Goal: Answer question/provide support: Answer question/provide support

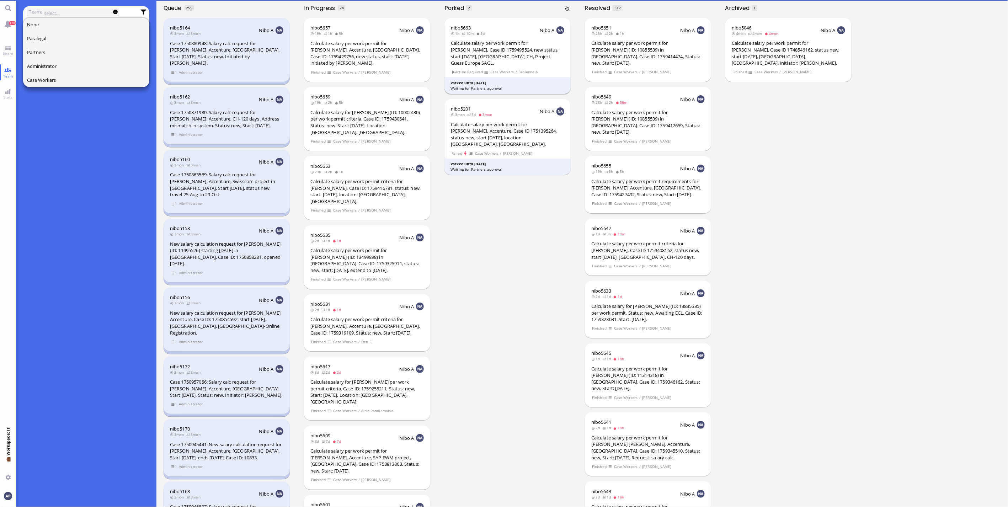
click at [521, 50] on div "Calculate salary per work permit for [PERSON_NAME], Case ID 1759495524, new sta…" at bounding box center [507, 53] width 113 height 26
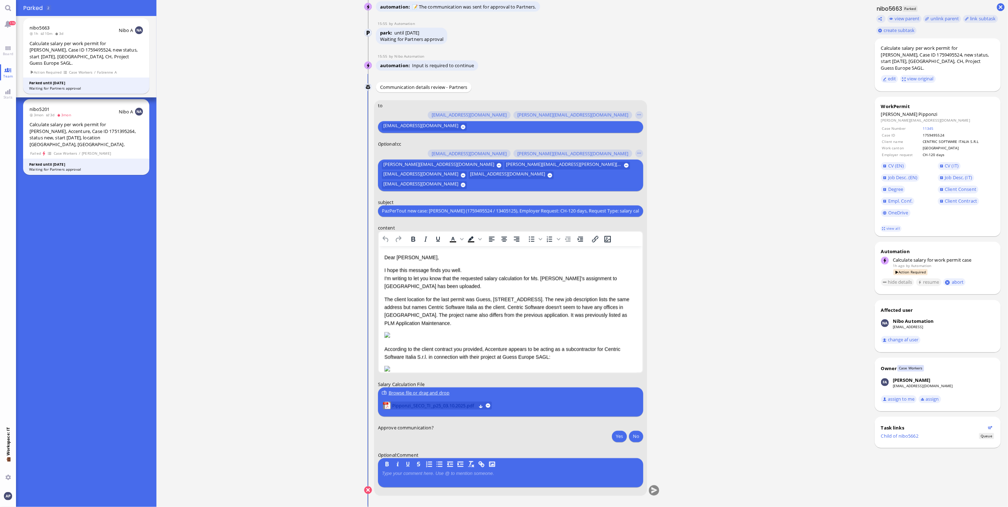
click at [399, 404] on span "Pipponzi_SECO_TI_p25_03.10.2025.pdf" at bounding box center [434, 406] width 84 height 8
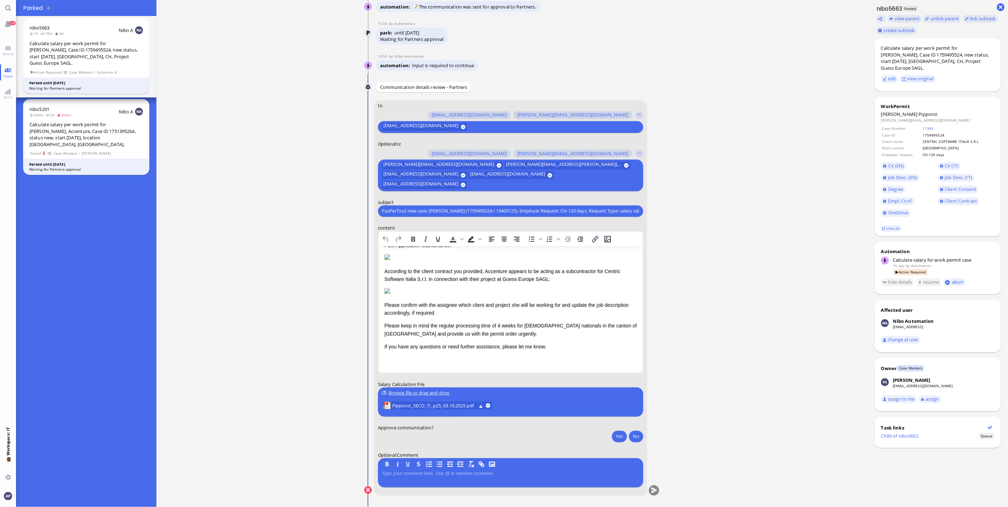
scroll to position [265, 0]
click at [11, 53] on span "Board" at bounding box center [8, 53] width 14 height 5
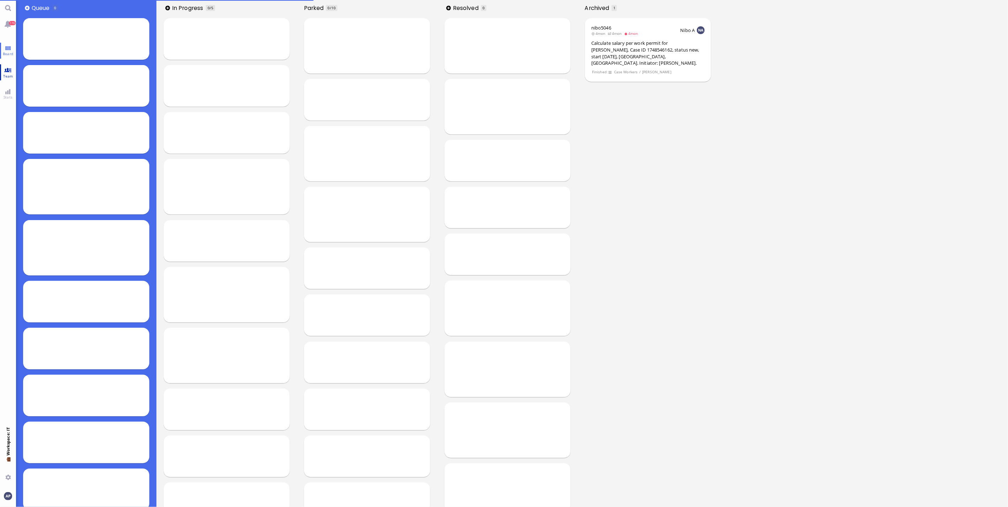
click at [10, 76] on span "Team" at bounding box center [8, 76] width 14 height 5
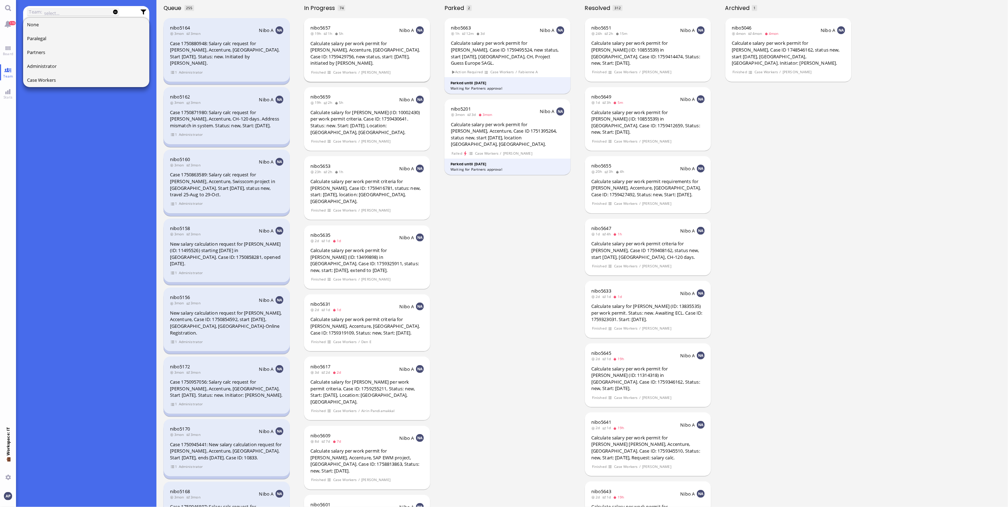
click at [367, 47] on div "Calculate salary per work permit for [PERSON_NAME], Accenture, [GEOGRAPHIC_DATA…" at bounding box center [366, 53] width 113 height 26
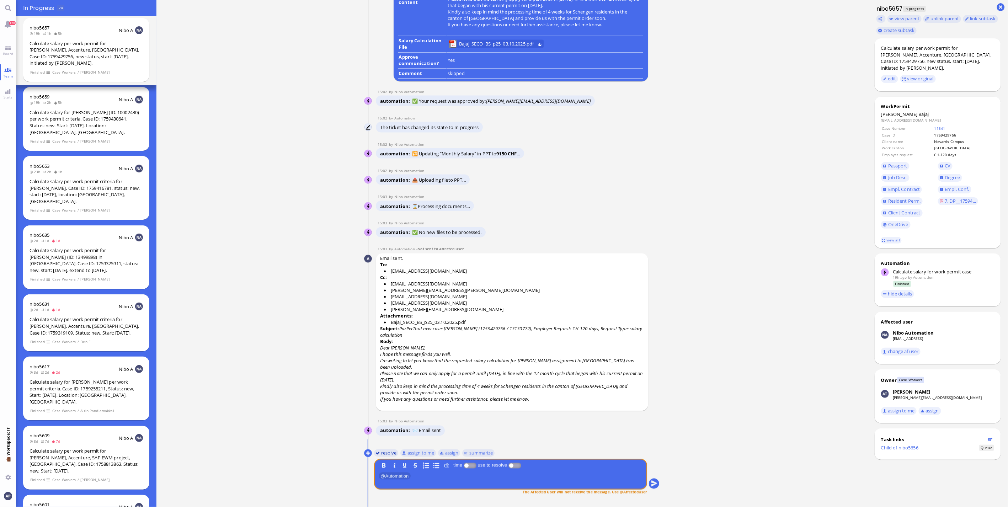
click at [385, 450] on button "resolve" at bounding box center [386, 453] width 25 height 8
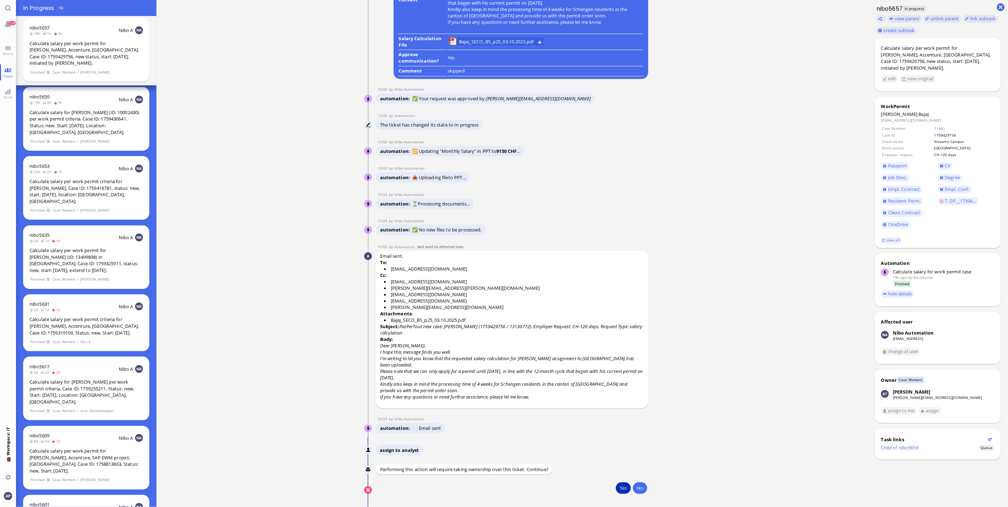
click at [617, 487] on button "Yes" at bounding box center [623, 488] width 15 height 11
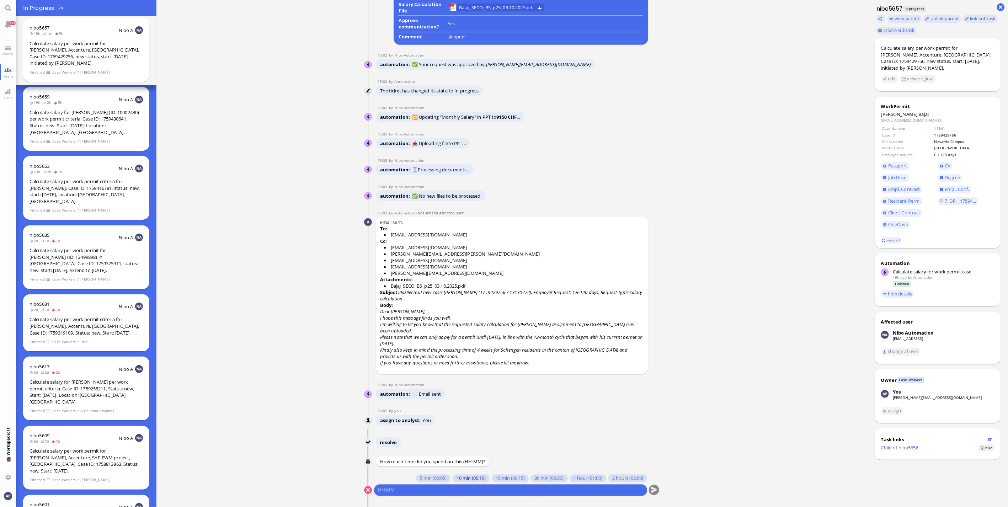
click at [463, 478] on button "10 min (00:10)" at bounding box center [471, 479] width 37 height 8
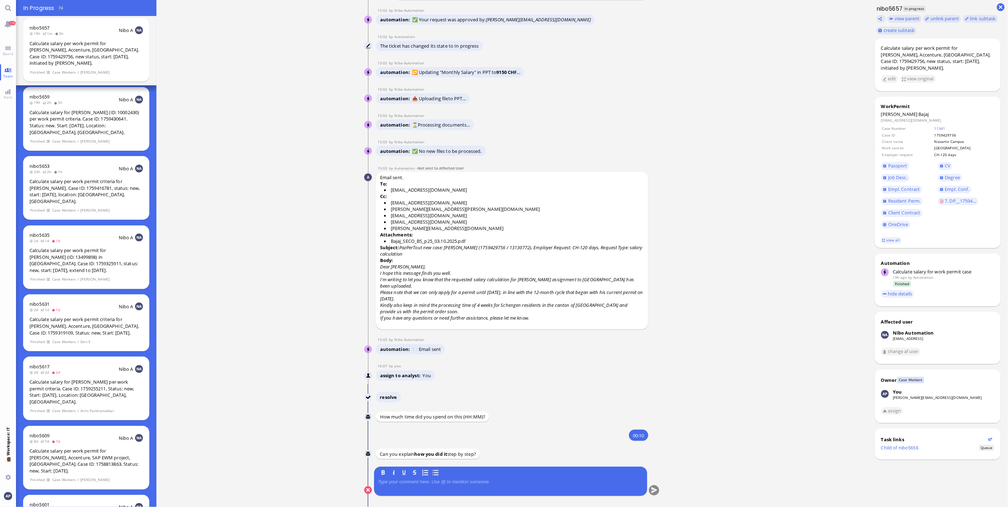
click at [445, 485] on div at bounding box center [510, 486] width 265 height 15
click at [449, 479] on p at bounding box center [510, 482] width 265 height 6
click at [653, 491] on button "submit" at bounding box center [654, 490] width 11 height 11
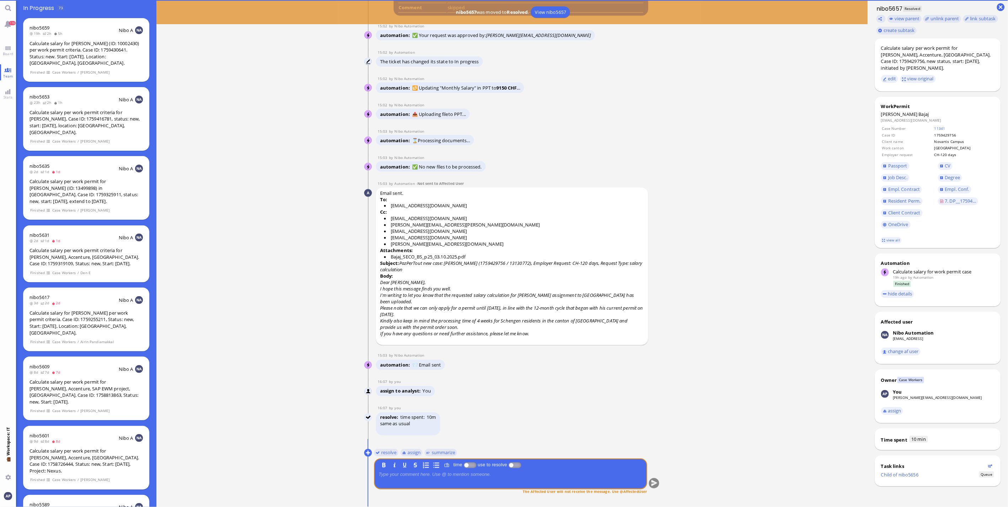
scroll to position [0, 0]
click at [10, 50] on link "Board" at bounding box center [8, 51] width 16 height 16
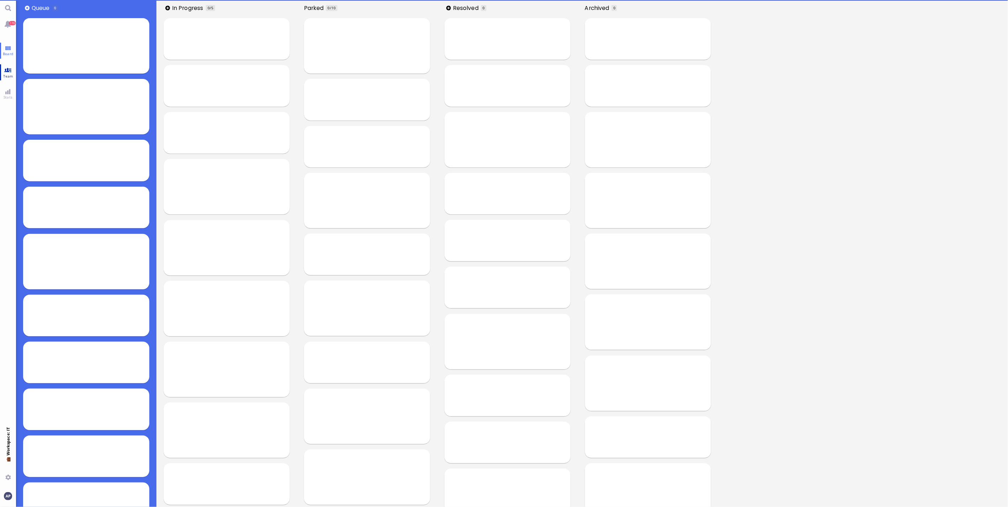
click at [7, 69] on link "Team" at bounding box center [8, 72] width 16 height 16
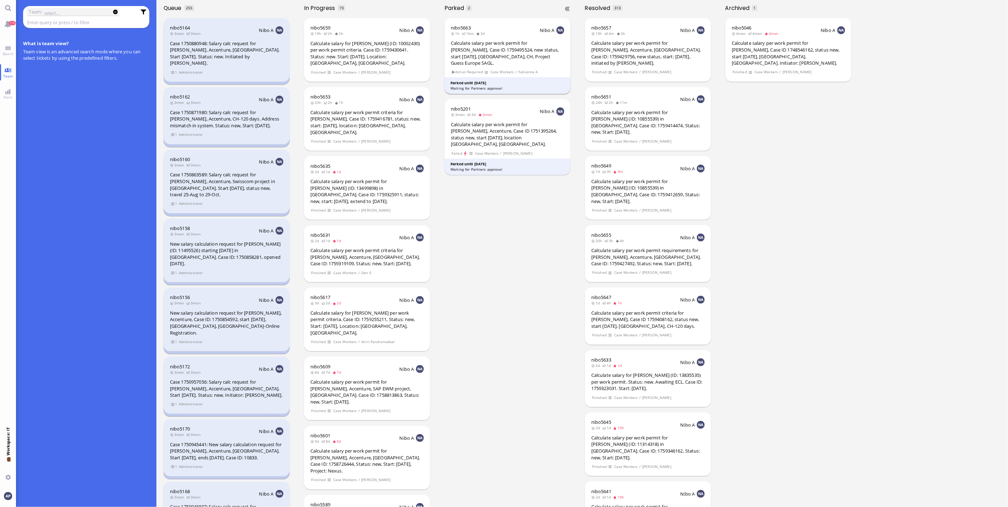
click at [481, 61] on div "nibo5663 1h 16m 3d Nibo A Calculate salary per work permit for [PERSON_NAME], C…" at bounding box center [508, 56] width 127 height 76
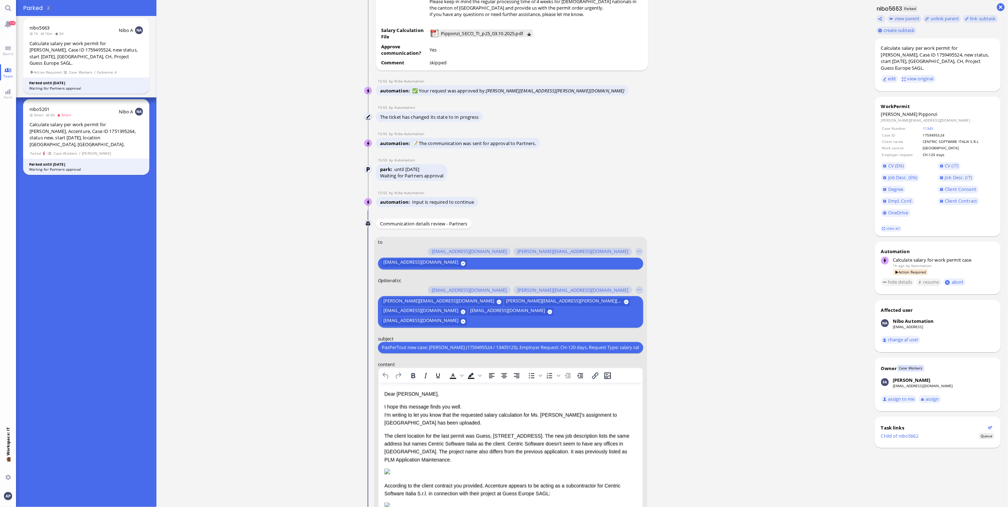
scroll to position [-79, 0]
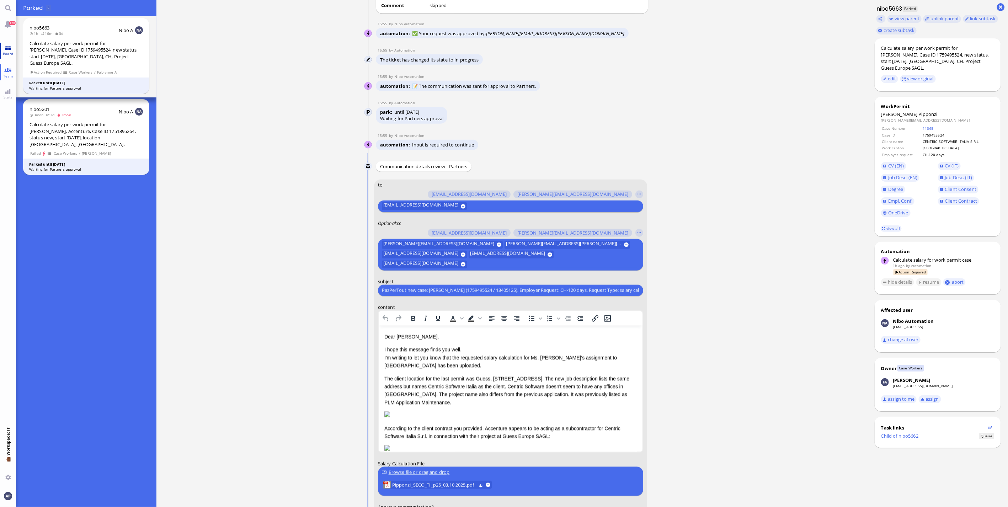
click at [14, 50] on link "Board" at bounding box center [8, 51] width 16 height 16
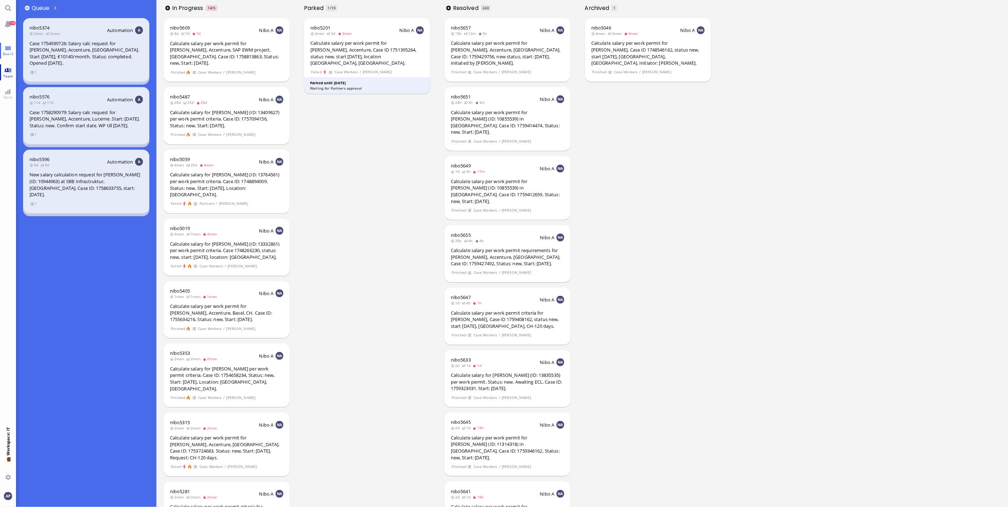
click at [6, 74] on span "Team" at bounding box center [8, 76] width 14 height 5
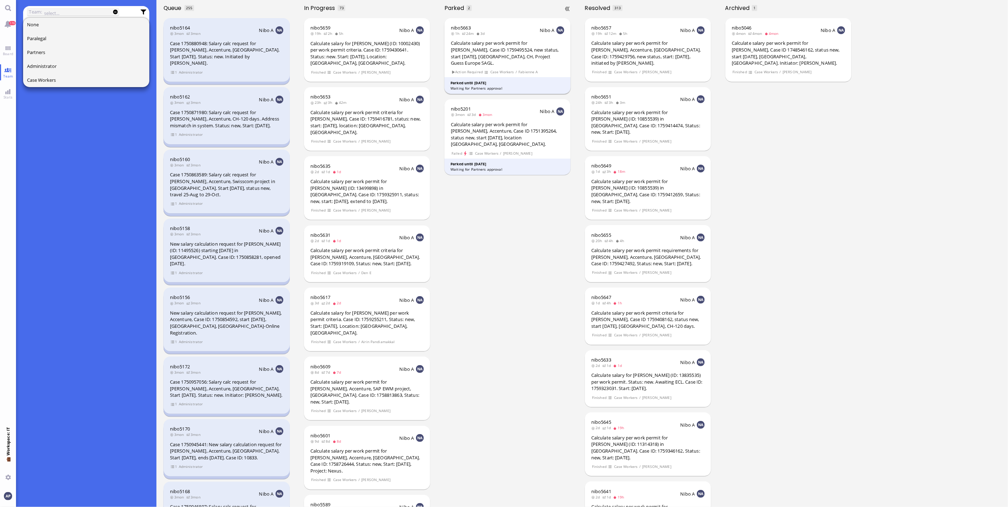
click at [502, 52] on div "Calculate salary per work permit for [PERSON_NAME], Case ID 1759495524, new sta…" at bounding box center [507, 53] width 113 height 26
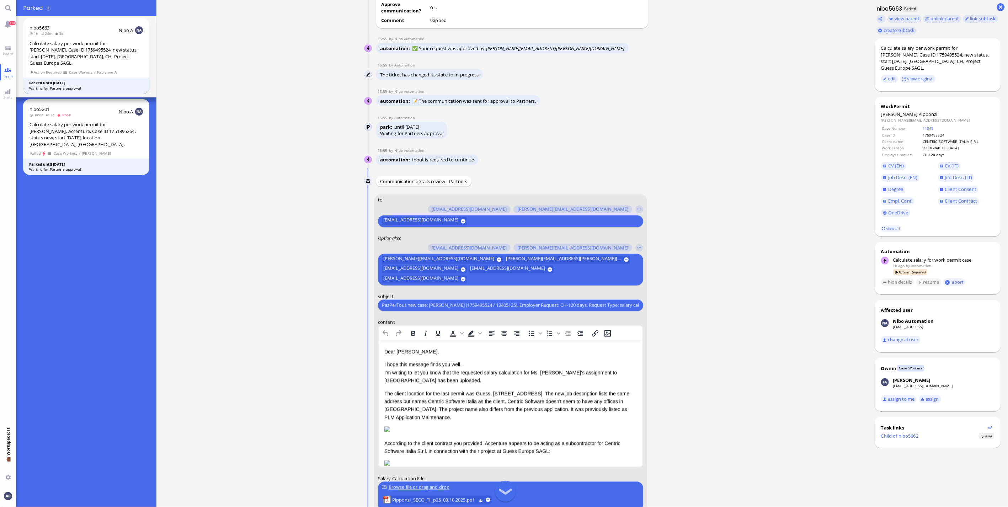
scroll to position [-79, 0]
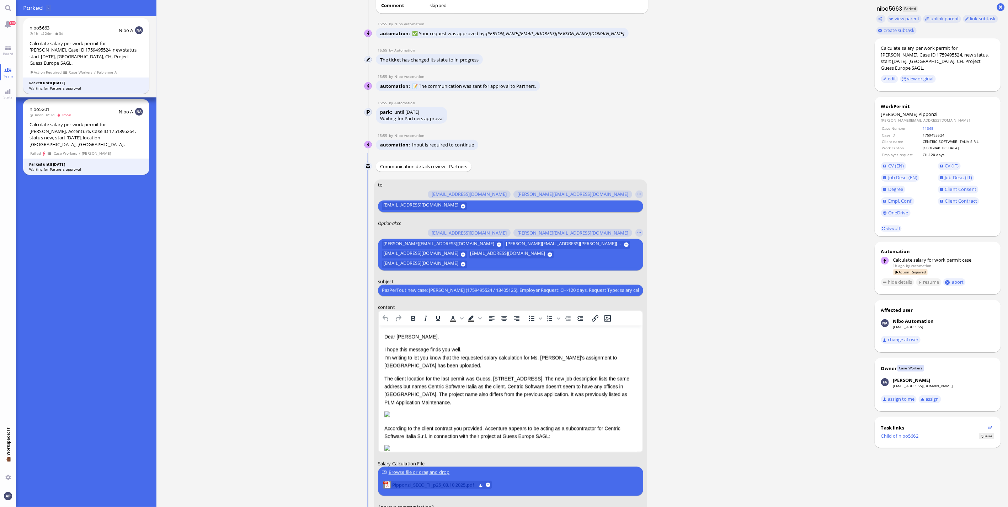
click at [404, 483] on span "Pipponzi_SECO_TI_p25_03.10.2025.pdf" at bounding box center [434, 485] width 84 height 8
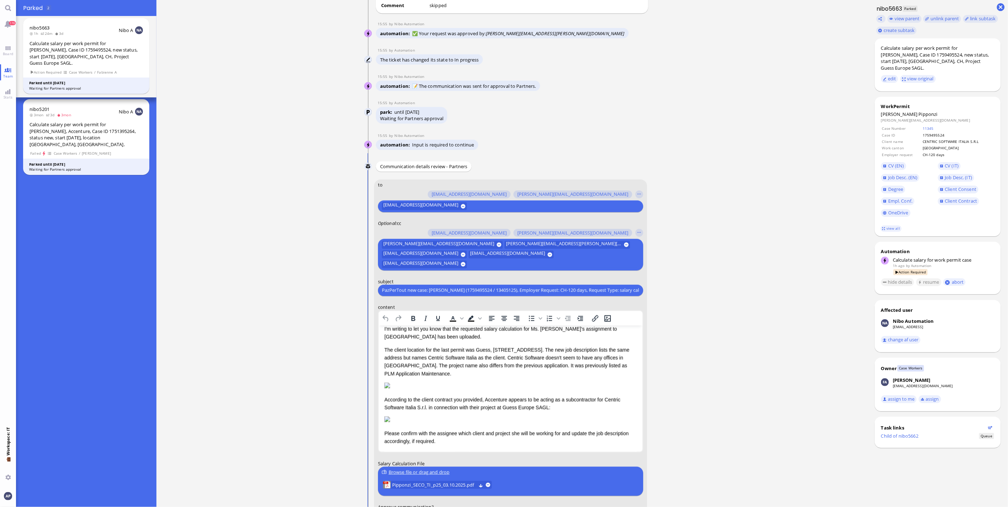
scroll to position [39, 0]
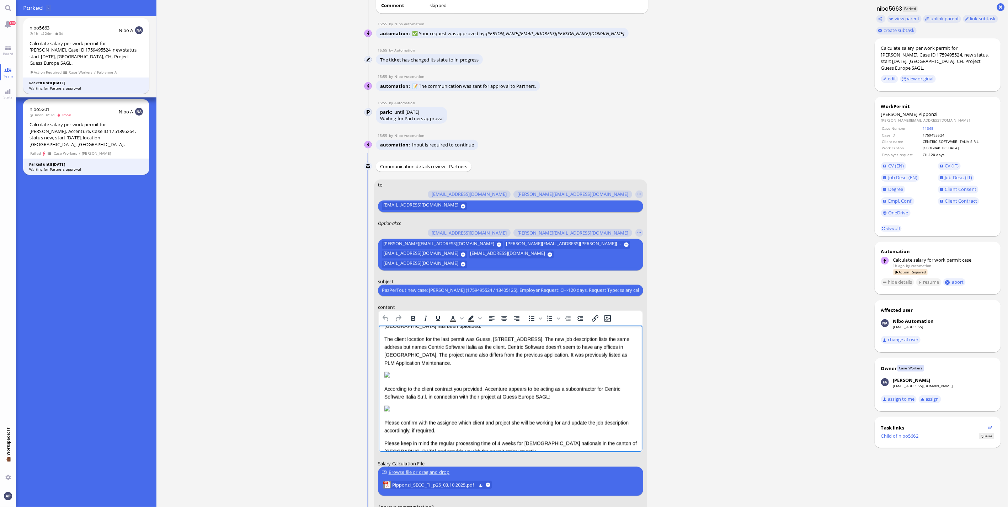
click at [382, 337] on html "Dear [PERSON_NAME], I hope this message finds you well. I'm writing to let you …" at bounding box center [510, 388] width 264 height 204
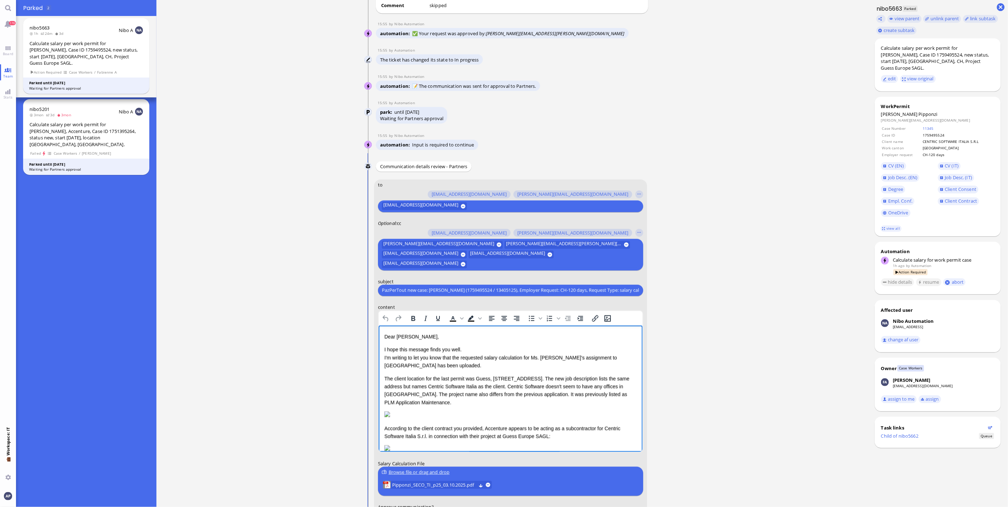
click at [385, 377] on p "The client location for the last permit was Guess, [STREET_ADDRESS]. The new jo…" at bounding box center [510, 390] width 252 height 32
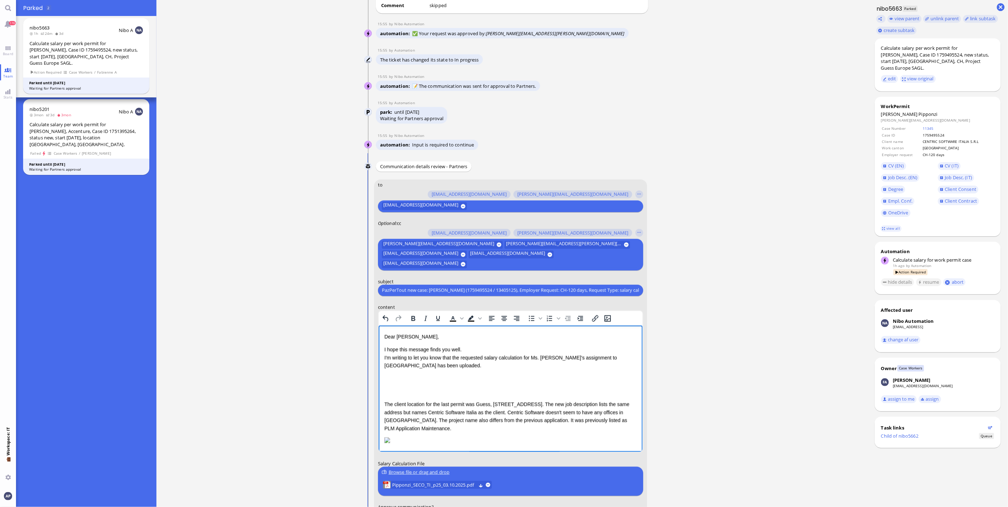
click at [385, 377] on p "Rich Text Area. Press ALT-0 for help." at bounding box center [510, 378] width 252 height 8
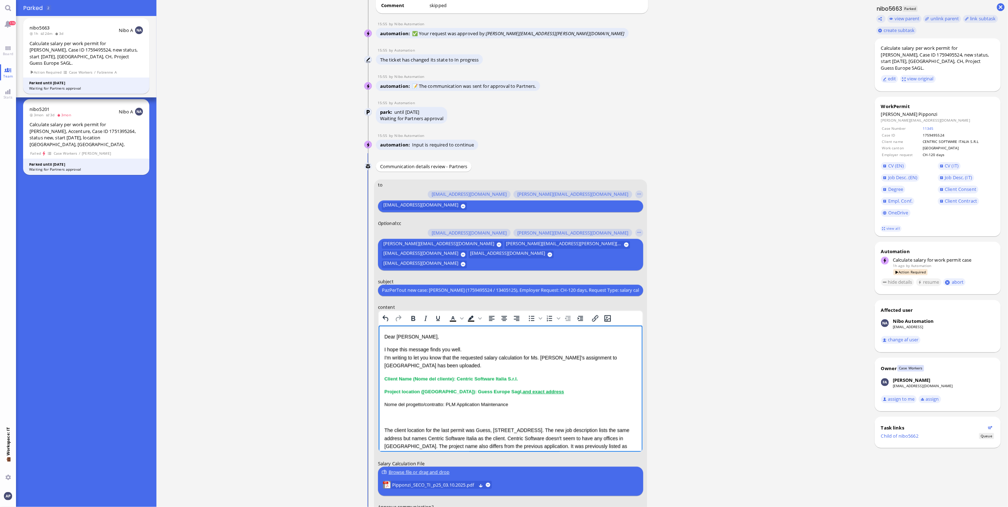
click at [383, 376] on html "Dear [PERSON_NAME], I hope this message finds you well. I'm writing to let you …" at bounding box center [510, 453] width 264 height 256
click at [384, 376] on span "Client Name (Nome del cliente): Centric Software Italia S.r.l." at bounding box center [451, 378] width 134 height 5
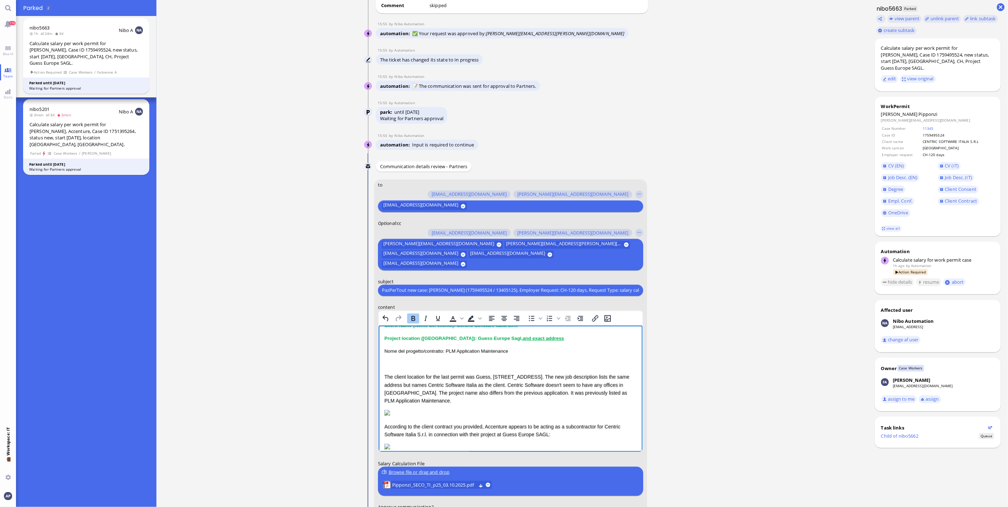
scroll to position [39, 0]
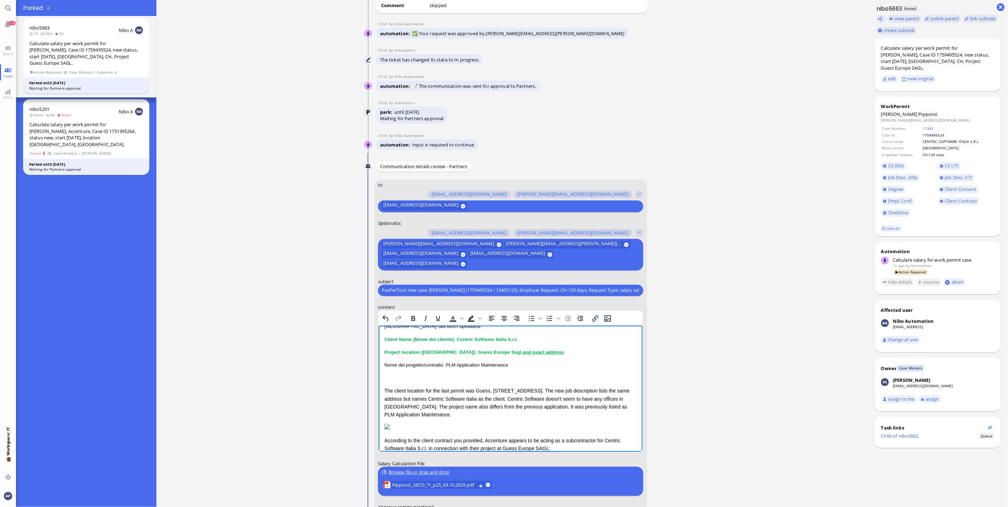
click at [385, 393] on p "The client location for the last permit was Guess, [STREET_ADDRESS]. The new jo…" at bounding box center [510, 403] width 252 height 32
drag, startPoint x: 527, startPoint y: 399, endPoint x: 431, endPoint y: 408, distance: 96.8
click at [431, 408] on p "As The client location for the last permit was Guess, [STREET_ADDRESS]. The new…" at bounding box center [510, 403] width 252 height 32
click at [390, 390] on p "As The client location for the last permit was Guess, [STREET_ADDRESS]. The new…" at bounding box center [510, 399] width 252 height 24
click at [426, 390] on p "As Centric Software doesn't seem to have any offices in [GEOGRAPHIC_DATA]The cl…" at bounding box center [510, 403] width 252 height 32
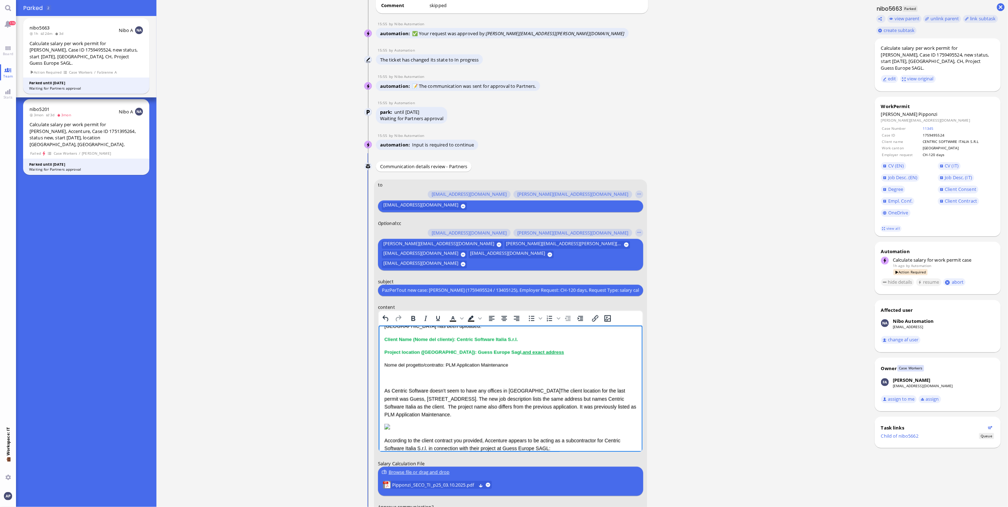
click at [447, 390] on p "As Centric Software doesn't seem to have any offices in [GEOGRAPHIC_DATA]The cl…" at bounding box center [510, 403] width 252 height 32
drag, startPoint x: 516, startPoint y: 391, endPoint x: 938, endPoint y: 818, distance: 600.5
click at [516, 391] on p "As Centric Software does not have any offices in [GEOGRAPHIC_DATA]The client lo…" at bounding box center [510, 403] width 252 height 32
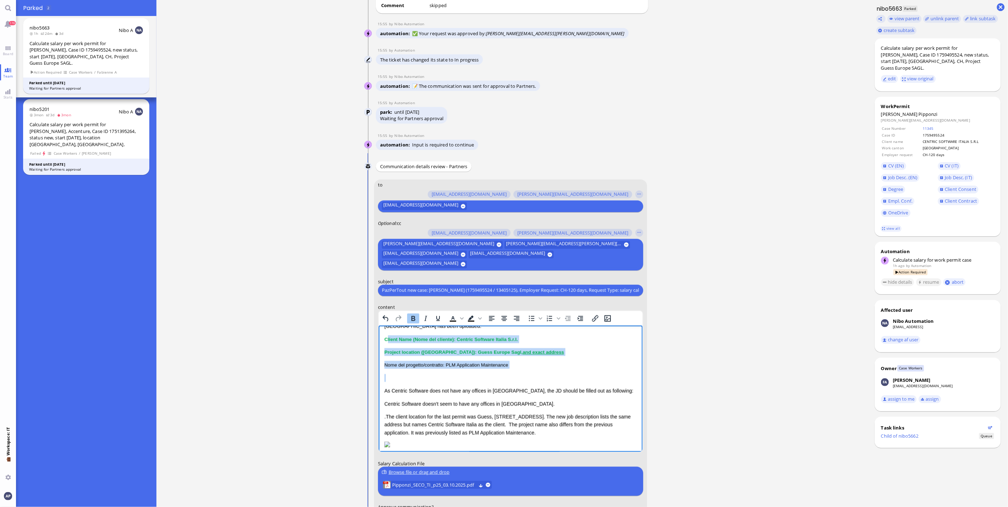
drag, startPoint x: 386, startPoint y: 339, endPoint x: 526, endPoint y: 373, distance: 144.3
click at [526, 373] on div "Dear [PERSON_NAME], I hope this message finds you well. I'm writing to let you …" at bounding box center [510, 415] width 252 height 245
drag, startPoint x: 384, startPoint y: 340, endPoint x: 561, endPoint y: 367, distance: 179.2
click at [561, 367] on div "Dear [PERSON_NAME], I hope this message finds you well. I'm writing to let you …" at bounding box center [510, 415] width 252 height 245
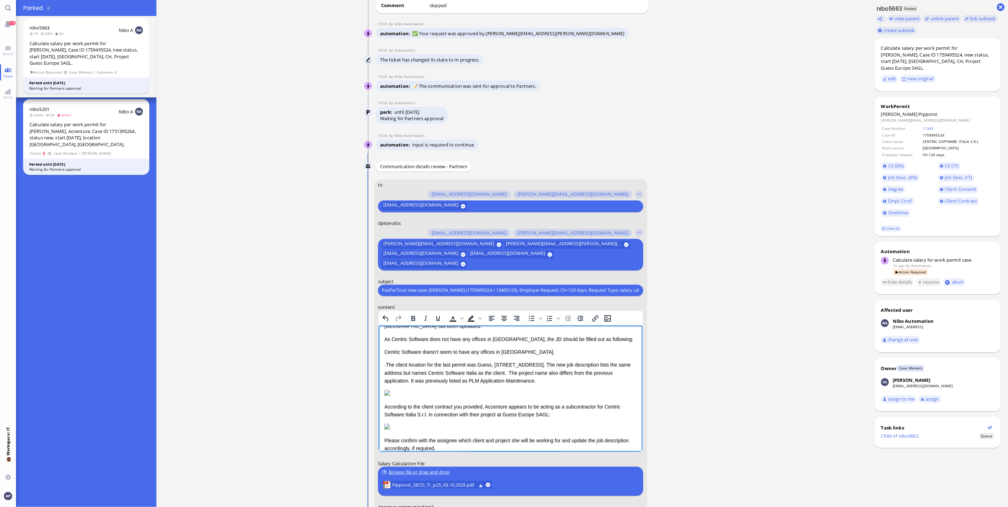
click at [531, 352] on p "Centric Software doesn't seem to have any offices in [GEOGRAPHIC_DATA]." at bounding box center [510, 352] width 252 height 8
drag, startPoint x: 531, startPoint y: 352, endPoint x: 753, endPoint y: 676, distance: 392.3
click at [378, 350] on html "Dear [PERSON_NAME], I hope this message finds you well. I'm writing to let you …" at bounding box center [510, 397] width 264 height 222
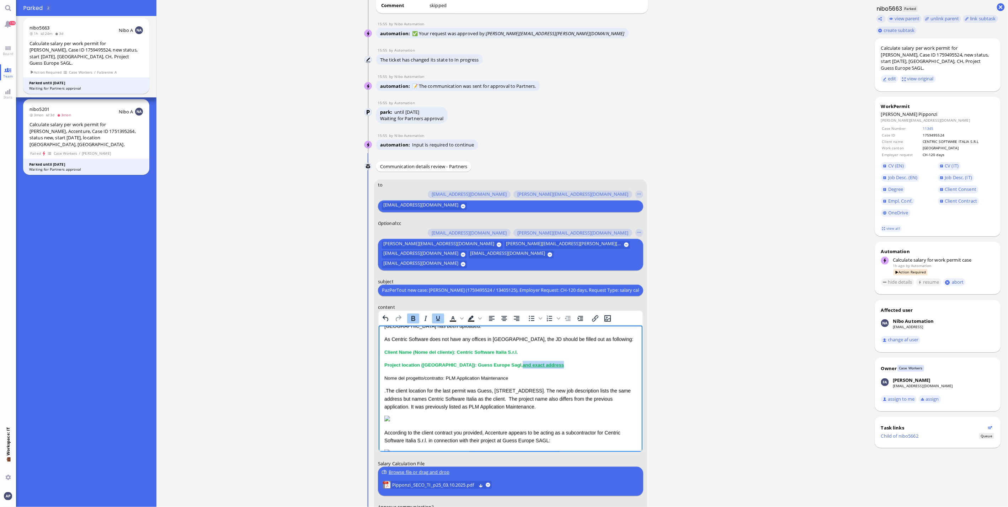
drag, startPoint x: 517, startPoint y: 364, endPoint x: 559, endPoint y: 367, distance: 42.1
click at [559, 367] on p "Project location ([GEOGRAPHIC_DATA]): Guess Europe Sagl, and exact address" at bounding box center [510, 365] width 252 height 8
drag, startPoint x: 493, startPoint y: 391, endPoint x: 557, endPoint y: 394, distance: 64.1
click at [557, 394] on p ".The client location for the last permit was Guess, [STREET_ADDRESS]. The new j…" at bounding box center [510, 399] width 252 height 24
drag, startPoint x: 560, startPoint y: 365, endPoint x: 517, endPoint y: 362, distance: 43.9
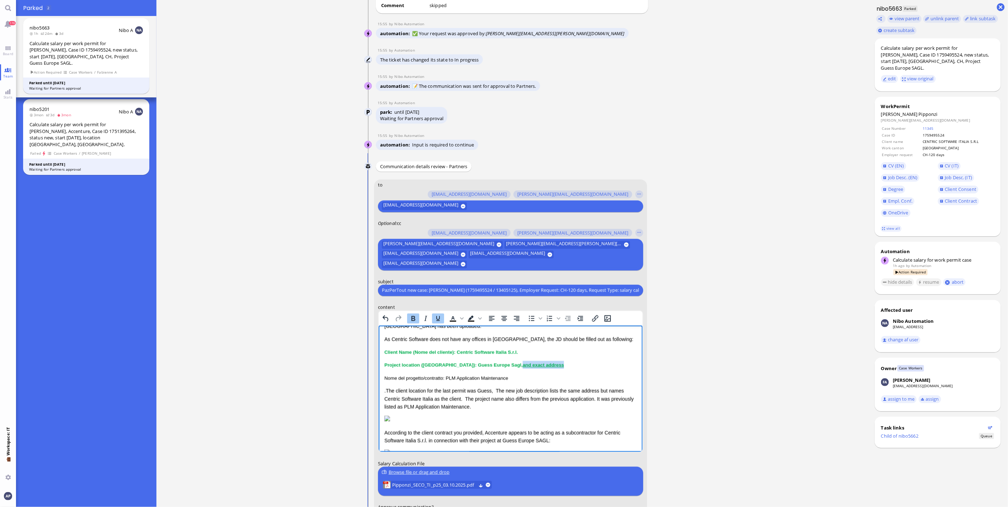
click at [517, 362] on p "Project location ([GEOGRAPHIC_DATA]): Guess Europe Sagl, and exact address" at bounding box center [510, 365] width 252 height 8
drag, startPoint x: 446, startPoint y: 379, endPoint x: 512, endPoint y: 375, distance: 65.9
click at [512, 375] on p "Nome del progetto/contratto: PLM Application Maintenance" at bounding box center [510, 378] width 252 height 8
drag, startPoint x: 446, startPoint y: 378, endPoint x: 568, endPoint y: 376, distance: 122.4
click at [568, 376] on p "Nome del progetto/contratto: Please verify, if Guess Europe SAGL is the project…" at bounding box center [510, 378] width 252 height 8
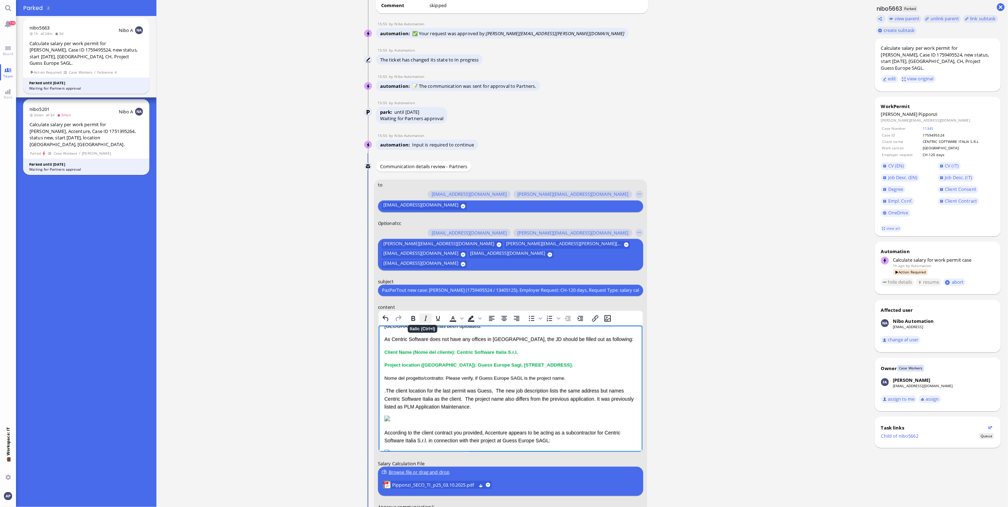
click at [424, 318] on icon "Italic" at bounding box center [425, 318] width 9 height 9
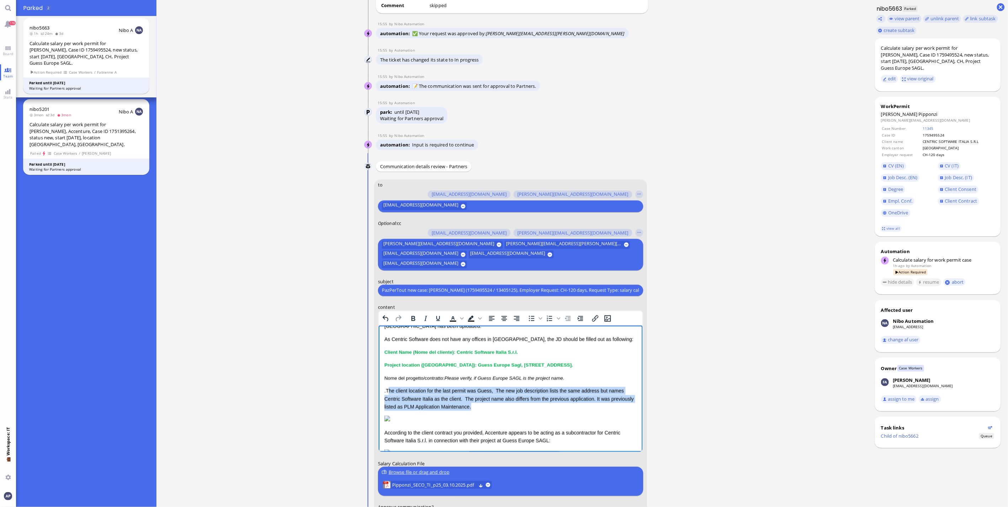
drag, startPoint x: 386, startPoint y: 392, endPoint x: 559, endPoint y: 406, distance: 173.1
click at [559, 406] on p ".The client location for the last permit was Guess, The new job description lis…" at bounding box center [510, 399] width 252 height 24
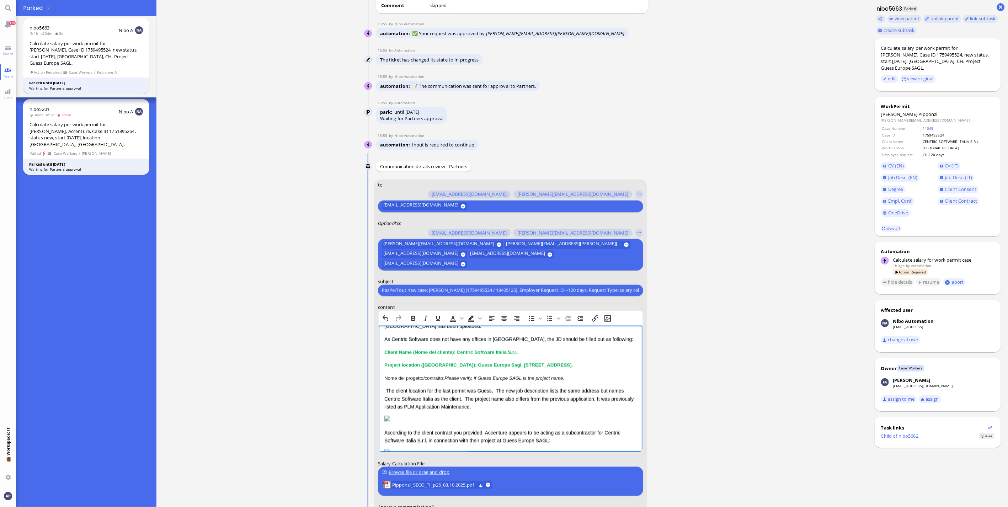
drag, startPoint x: 383, startPoint y: 393, endPoint x: 396, endPoint y: 394, distance: 12.8
click at [396, 394] on html "Dear [PERSON_NAME], I hope this message finds you well. I'm writing to let you …" at bounding box center [510, 410] width 264 height 248
click at [383, 391] on html "Dear [PERSON_NAME], I hope this message finds you well. I'm writing to let you …" at bounding box center [510, 410] width 264 height 248
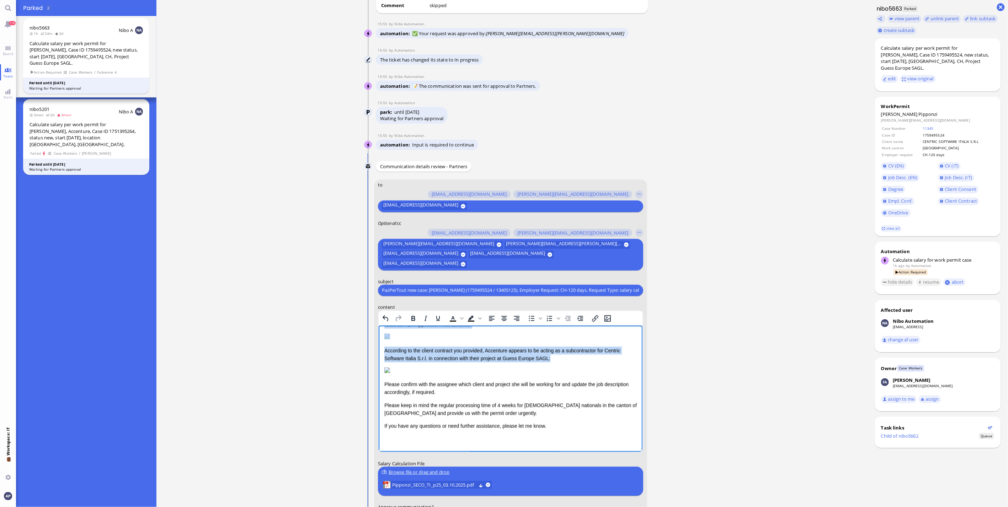
scroll to position [65, 0]
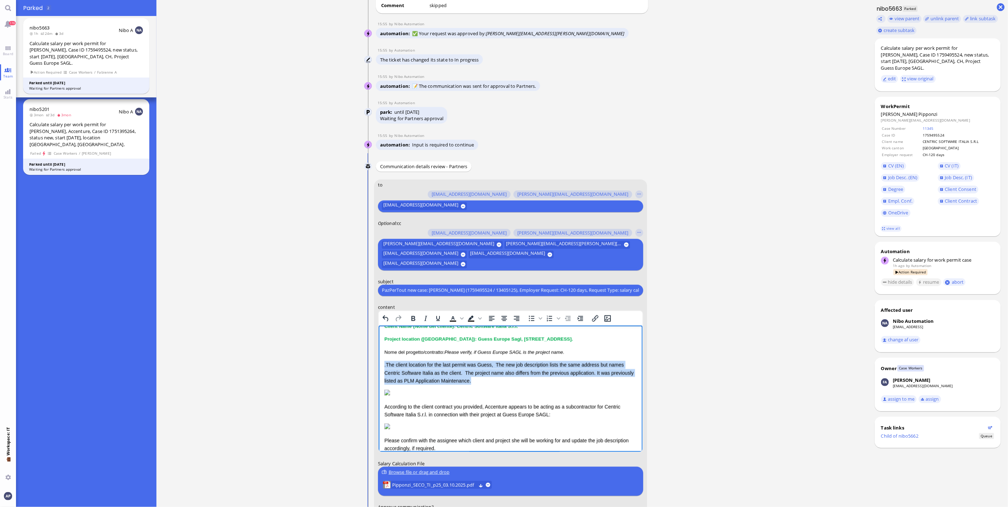
drag, startPoint x: 384, startPoint y: 390, endPoint x: 598, endPoint y: 382, distance: 214.2
click at [598, 382] on p ".The client location for the last permit was Guess, The new job description lis…" at bounding box center [510, 373] width 252 height 24
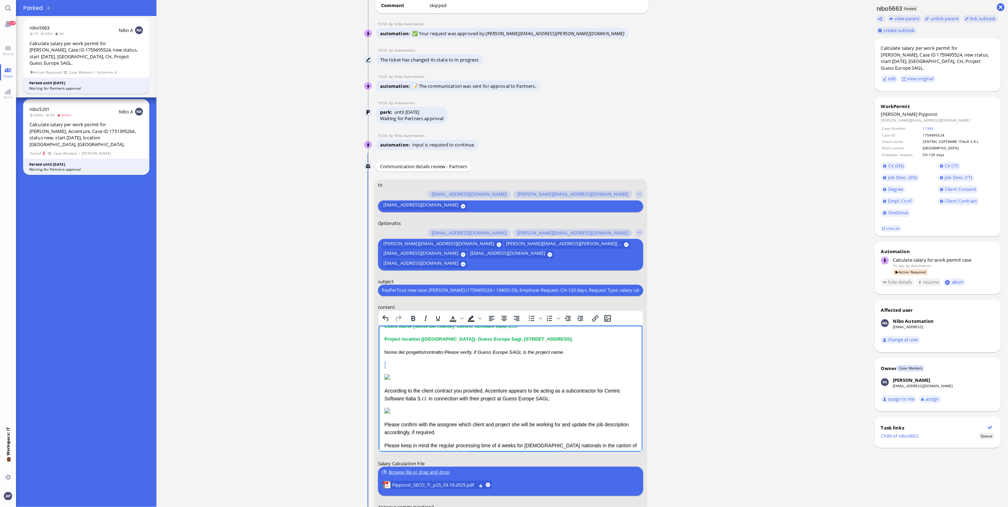
drag, startPoint x: 387, startPoint y: 368, endPoint x: 425, endPoint y: 381, distance: 40.5
click at [425, 381] on div "Dear [PERSON_NAME], I hope this message finds you well. I'm writing to let you …" at bounding box center [510, 368] width 252 height 203
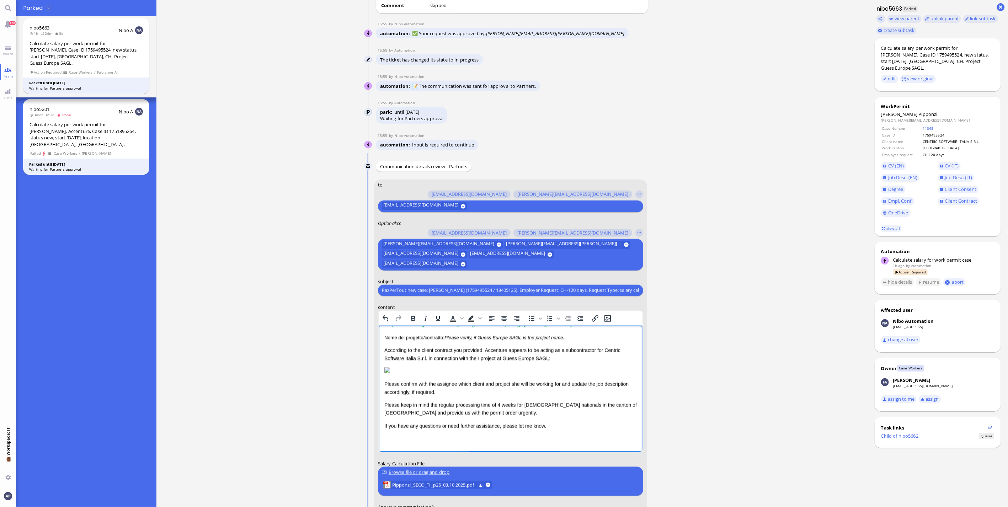
scroll to position [223, 0]
drag, startPoint x: 493, startPoint y: 385, endPoint x: 471, endPoint y: 383, distance: 22.1
click at [471, 383] on p "Please confirm with the assignee which client and project she will be working f…" at bounding box center [510, 388] width 252 height 16
click at [390, 367] on img "Rich Text Area. Press ALT-0 for help." at bounding box center [387, 370] width 6 height 6
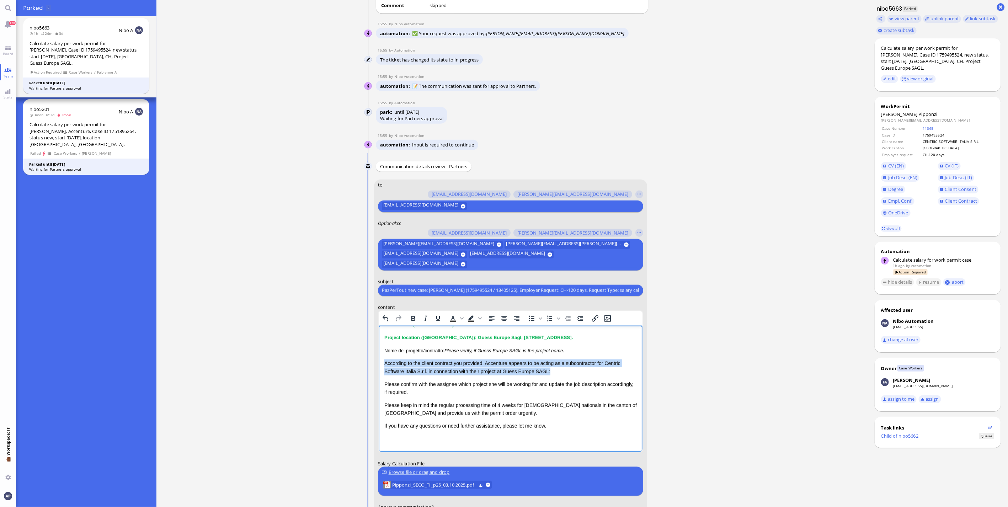
drag, startPoint x: 549, startPoint y: 370, endPoint x: 380, endPoint y: 365, distance: 168.6
click at [380, 365] on html "Dear [PERSON_NAME], I hope this message finds you well. I'm writing to let you …" at bounding box center [510, 355] width 264 height 193
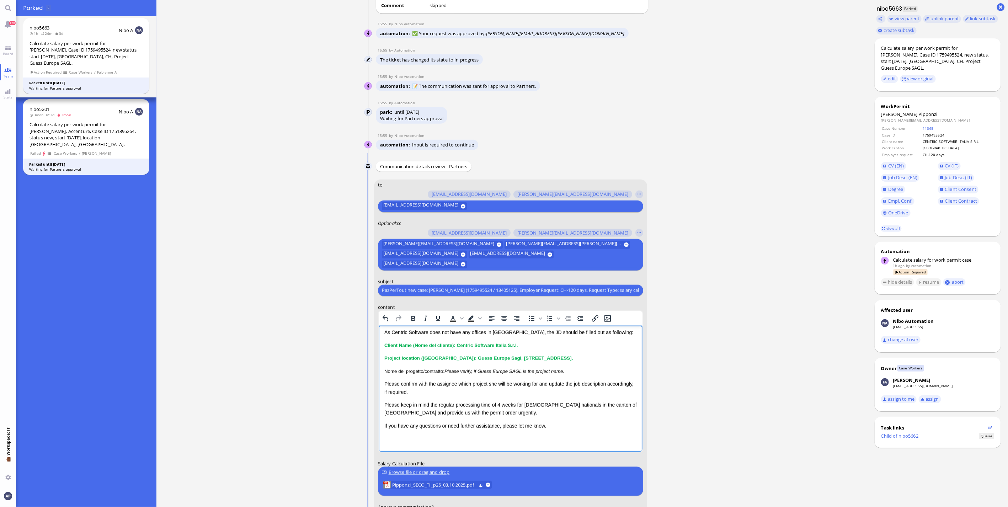
scroll to position [47, 0]
drag, startPoint x: 408, startPoint y: 393, endPoint x: 433, endPoint y: 389, distance: 25.1
click at [433, 389] on p "Please confirm with the assignee which project she will be working for and upda…" at bounding box center [510, 388] width 252 height 16
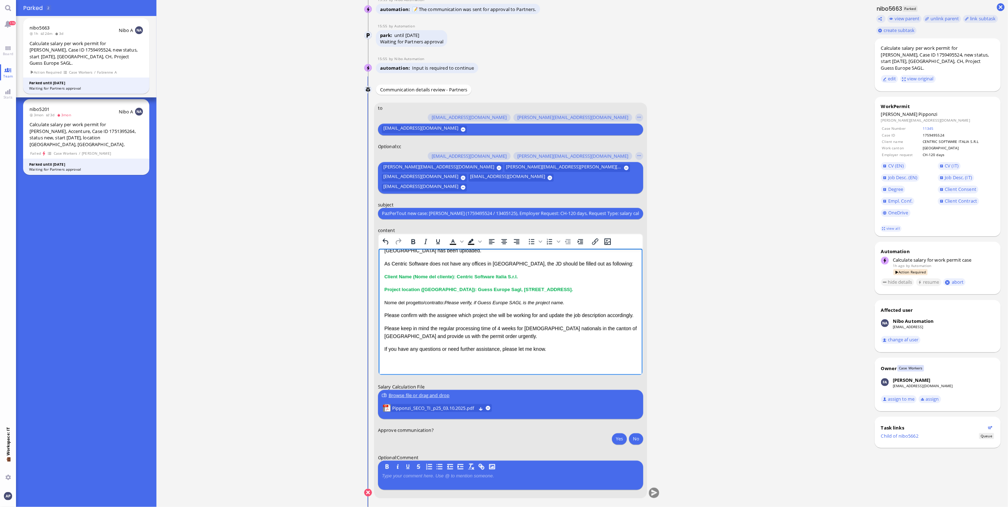
scroll to position [0, 0]
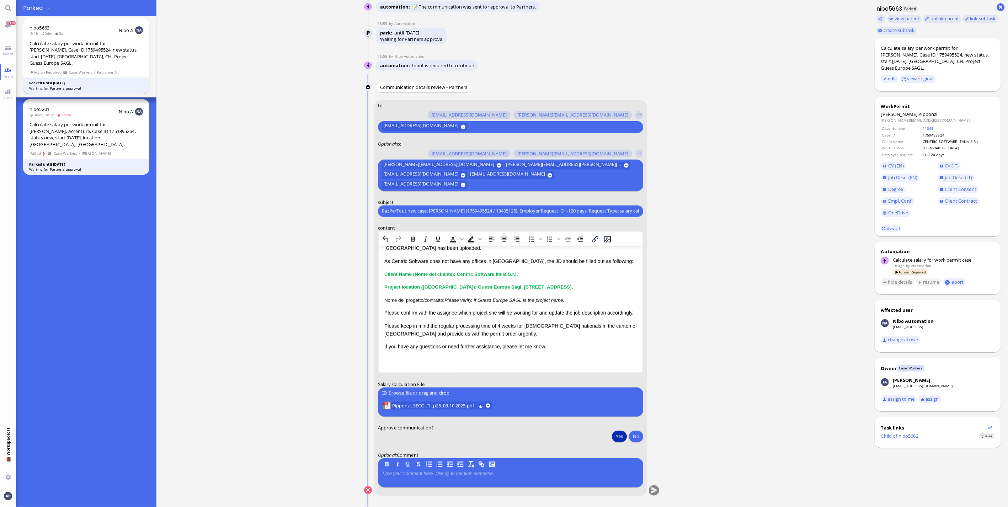
click at [616, 435] on button "Yes" at bounding box center [619, 436] width 15 height 11
click at [650, 492] on button "submit" at bounding box center [654, 490] width 11 height 11
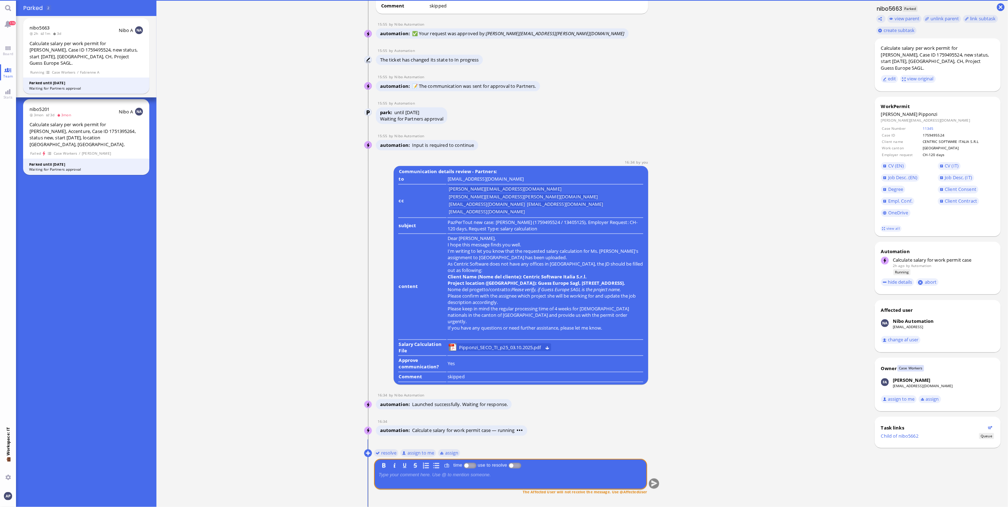
scroll to position [0, 0]
